Goal: Task Accomplishment & Management: Manage account settings

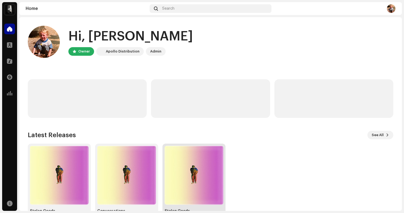
scroll to position [18, 0]
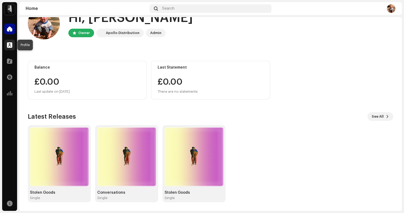
click at [10, 45] on span at bounding box center [9, 45] width 5 height 4
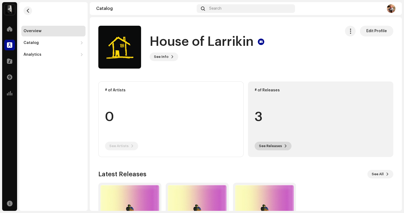
click at [278, 145] on span "See Releases" at bounding box center [270, 145] width 23 height 11
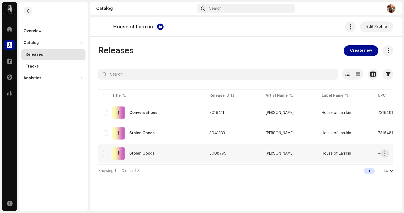
click at [243, 152] on td "3008795" at bounding box center [233, 153] width 56 height 19
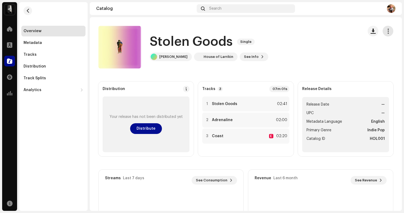
click at [386, 33] on span "button" at bounding box center [388, 31] width 5 height 4
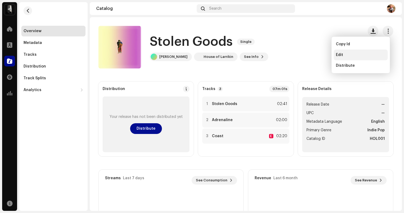
click at [336, 56] on span "Edit" at bounding box center [339, 55] width 7 height 4
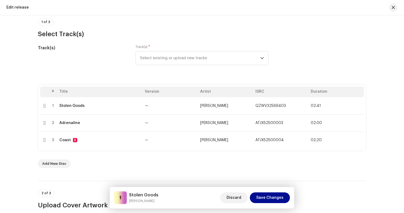
scroll to position [53, 0]
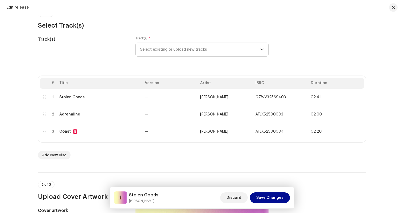
click at [222, 52] on span "Select existing or upload new tracks" at bounding box center [200, 49] width 120 height 13
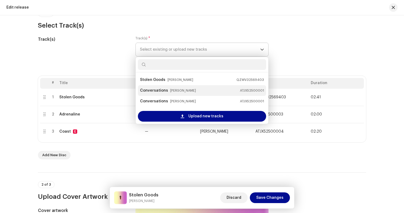
click at [179, 90] on small "[PERSON_NAME]" at bounding box center [183, 90] width 26 height 5
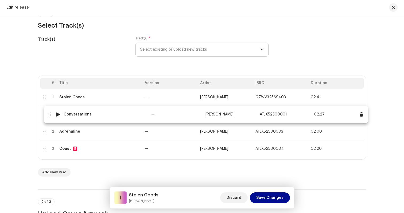
drag, startPoint x: 43, startPoint y: 149, endPoint x: 48, endPoint y: 114, distance: 35.3
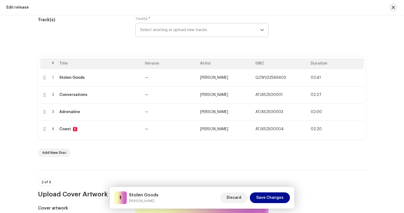
scroll to position [79, 0]
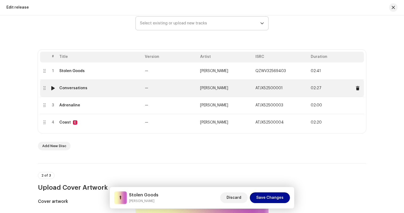
click at [184, 87] on td "—" at bounding box center [170, 87] width 55 height 17
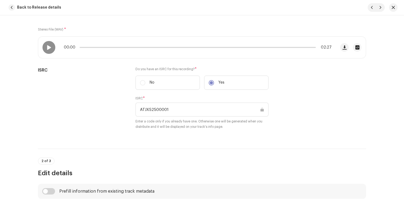
scroll to position [0, 0]
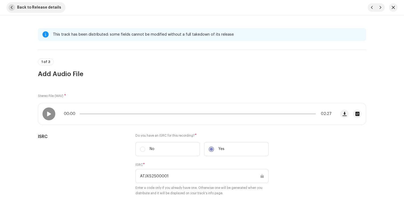
click at [11, 8] on span "button" at bounding box center [12, 7] width 6 height 6
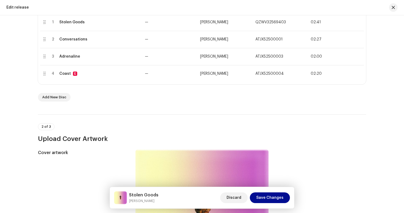
scroll to position [132, 0]
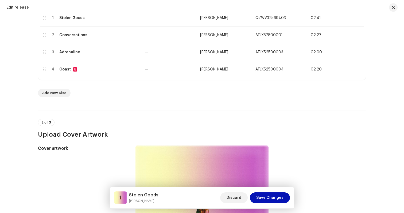
click at [281, 199] on span "Save Changes" at bounding box center [269, 197] width 27 height 11
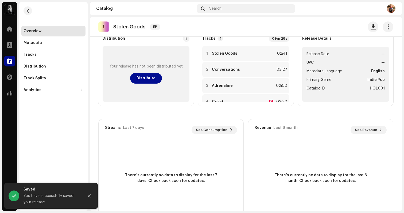
scroll to position [74, 0]
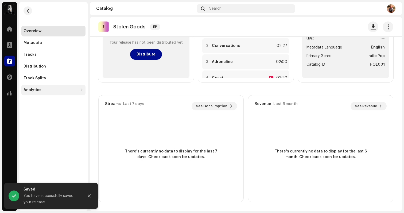
click at [41, 89] on div "Analytics" at bounding box center [51, 90] width 55 height 4
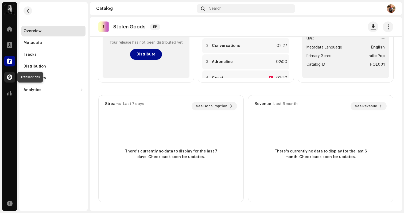
click at [8, 78] on span at bounding box center [9, 77] width 5 height 4
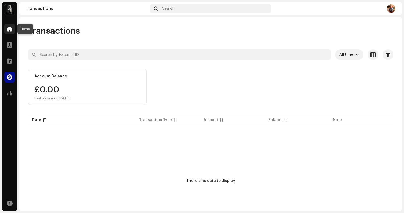
click at [10, 25] on div at bounding box center [9, 29] width 11 height 11
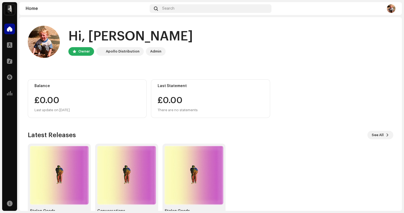
scroll to position [18, 0]
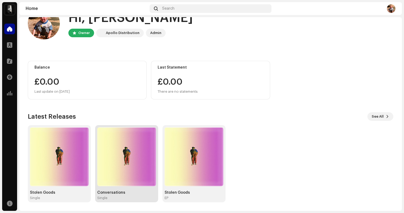
click at [120, 180] on img at bounding box center [126, 156] width 59 height 59
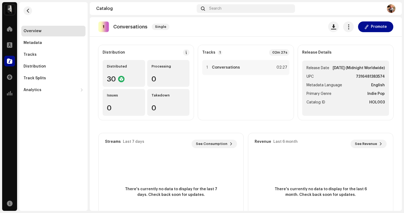
scroll to position [29, 0]
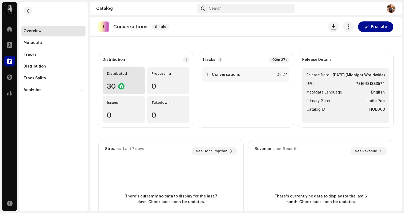
click at [122, 80] on div "Distributed 30" at bounding box center [124, 80] width 43 height 27
